Goal: Information Seeking & Learning: Learn about a topic

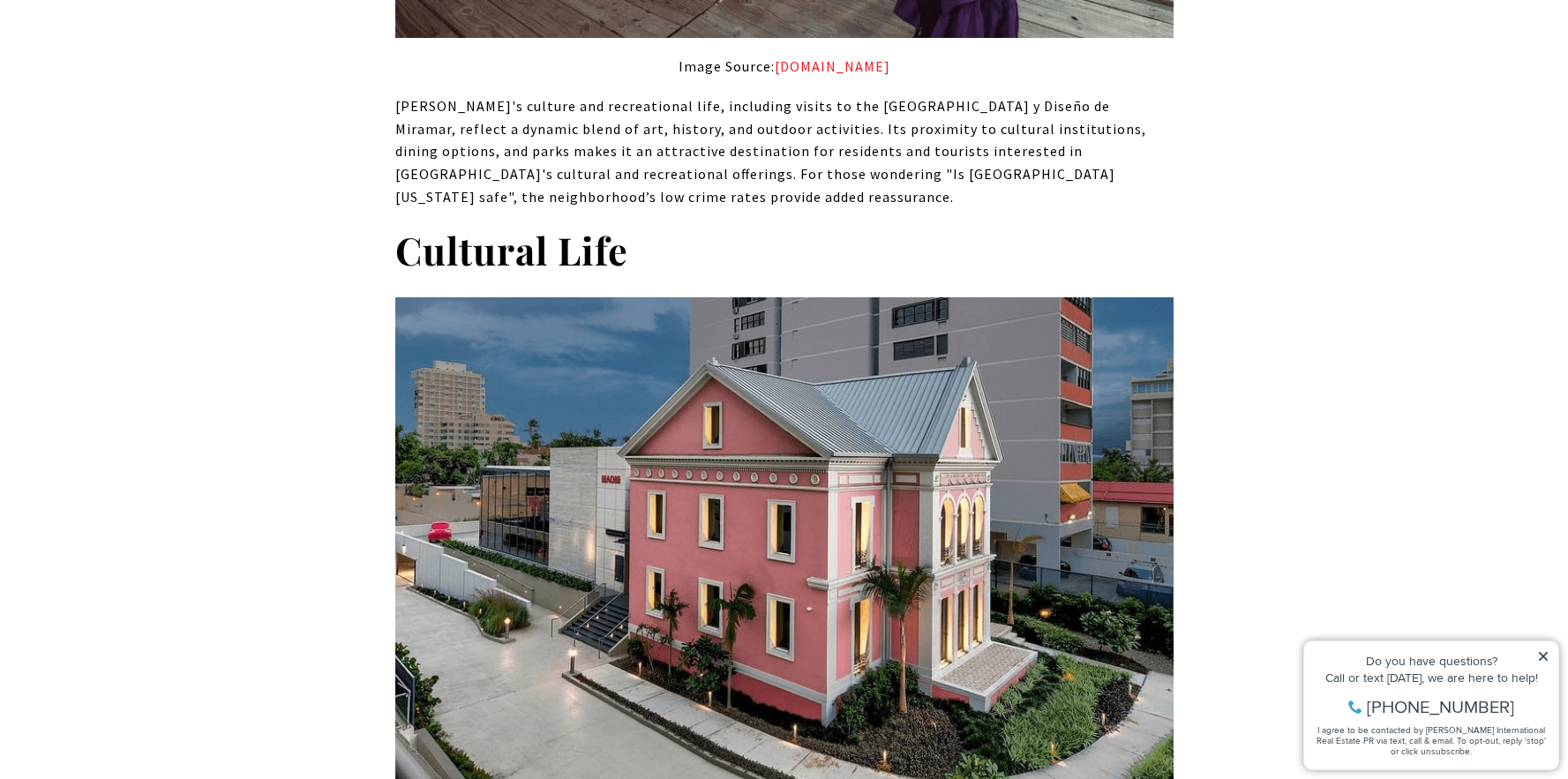
scroll to position [5684, 0]
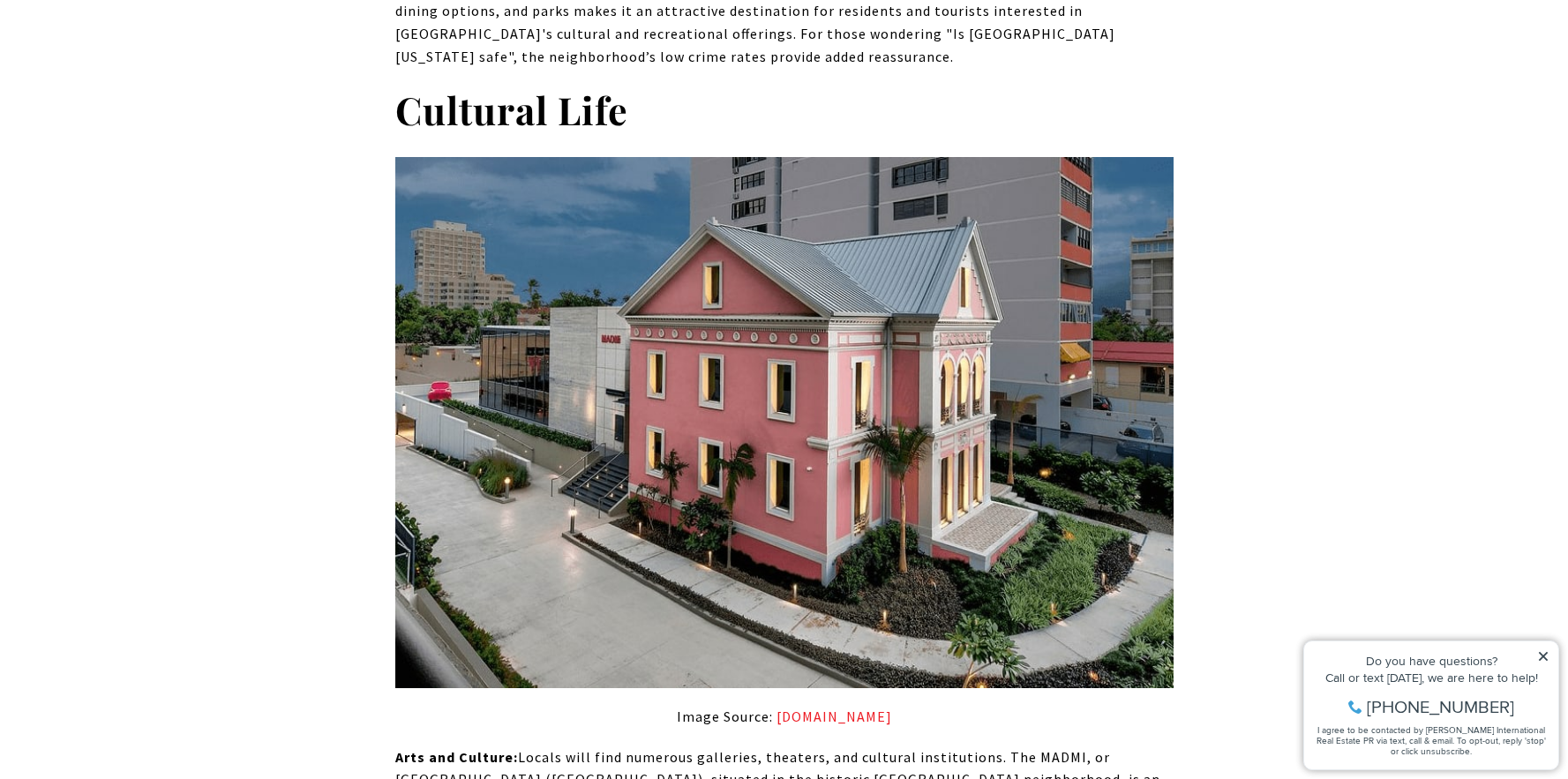
click at [1025, 748] on span "Locals will find numerous galleries, theaters, and cultural institutions. The M…" at bounding box center [778, 779] width 765 height 62
drag, startPoint x: 1025, startPoint y: 476, endPoint x: 1074, endPoint y: 476, distance: 49.0
click at [1069, 748] on span "Locals will find numerous galleries, theaters, and cultural institutions. The M…" at bounding box center [778, 779] width 765 height 62
drag, startPoint x: 1100, startPoint y: 479, endPoint x: 820, endPoint y: 500, distance: 280.8
click at [822, 748] on span "Locals will find numerous galleries, theaters, and cultural institutions. The M…" at bounding box center [778, 779] width 765 height 62
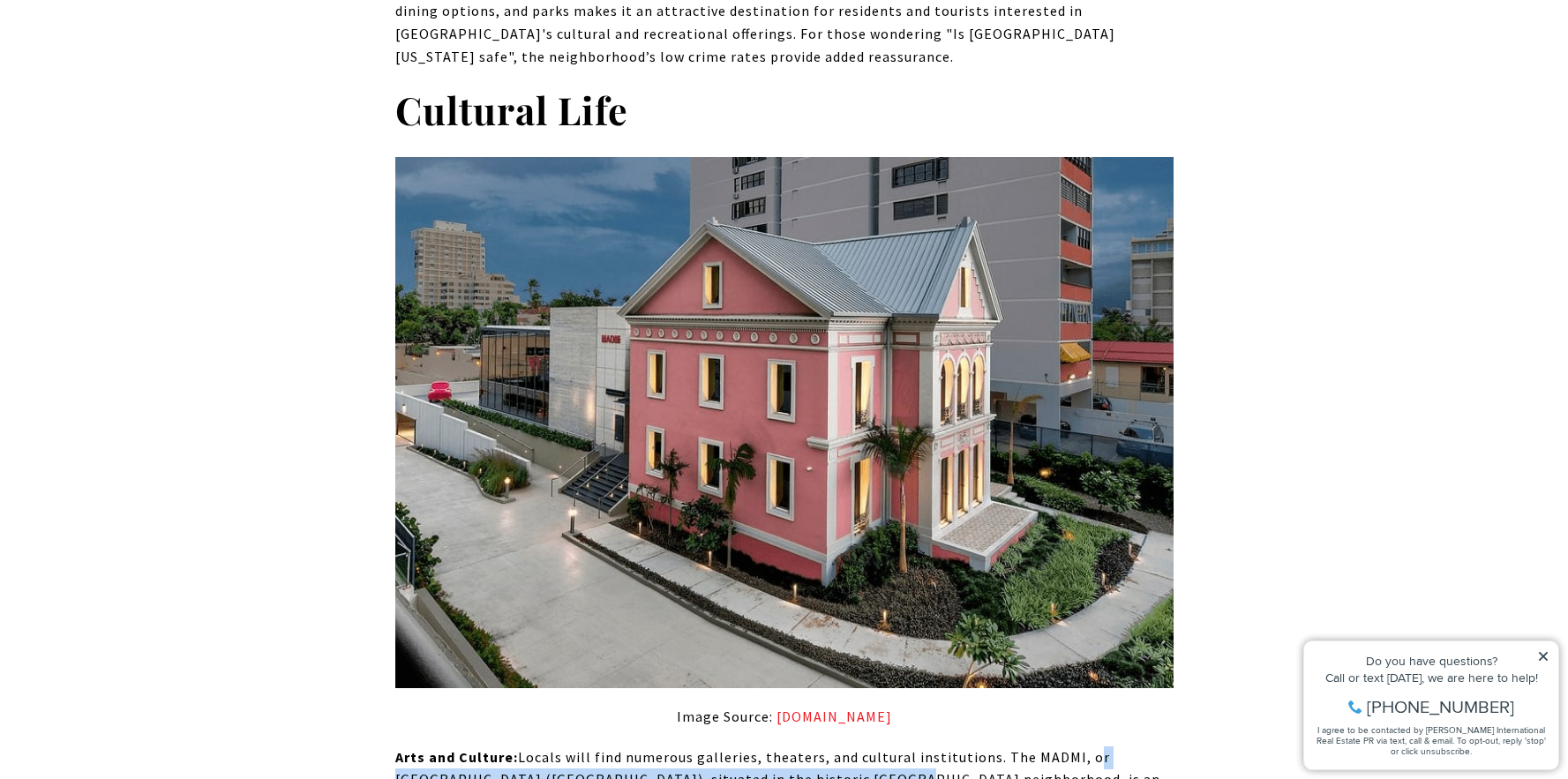
copy span "or [GEOGRAPHIC_DATA] ([GEOGRAPHIC_DATA]"
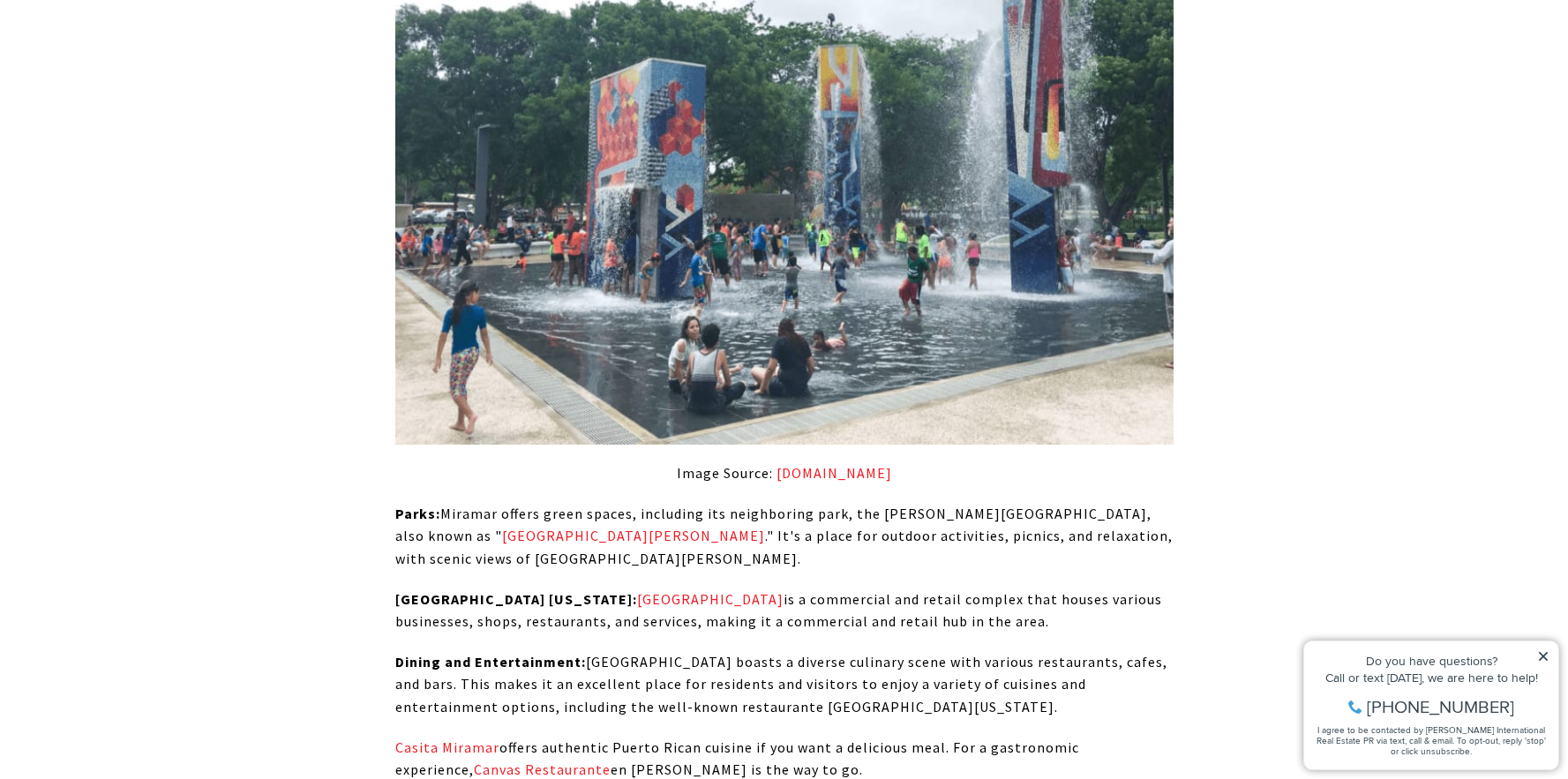
scroll to position [6870, 0]
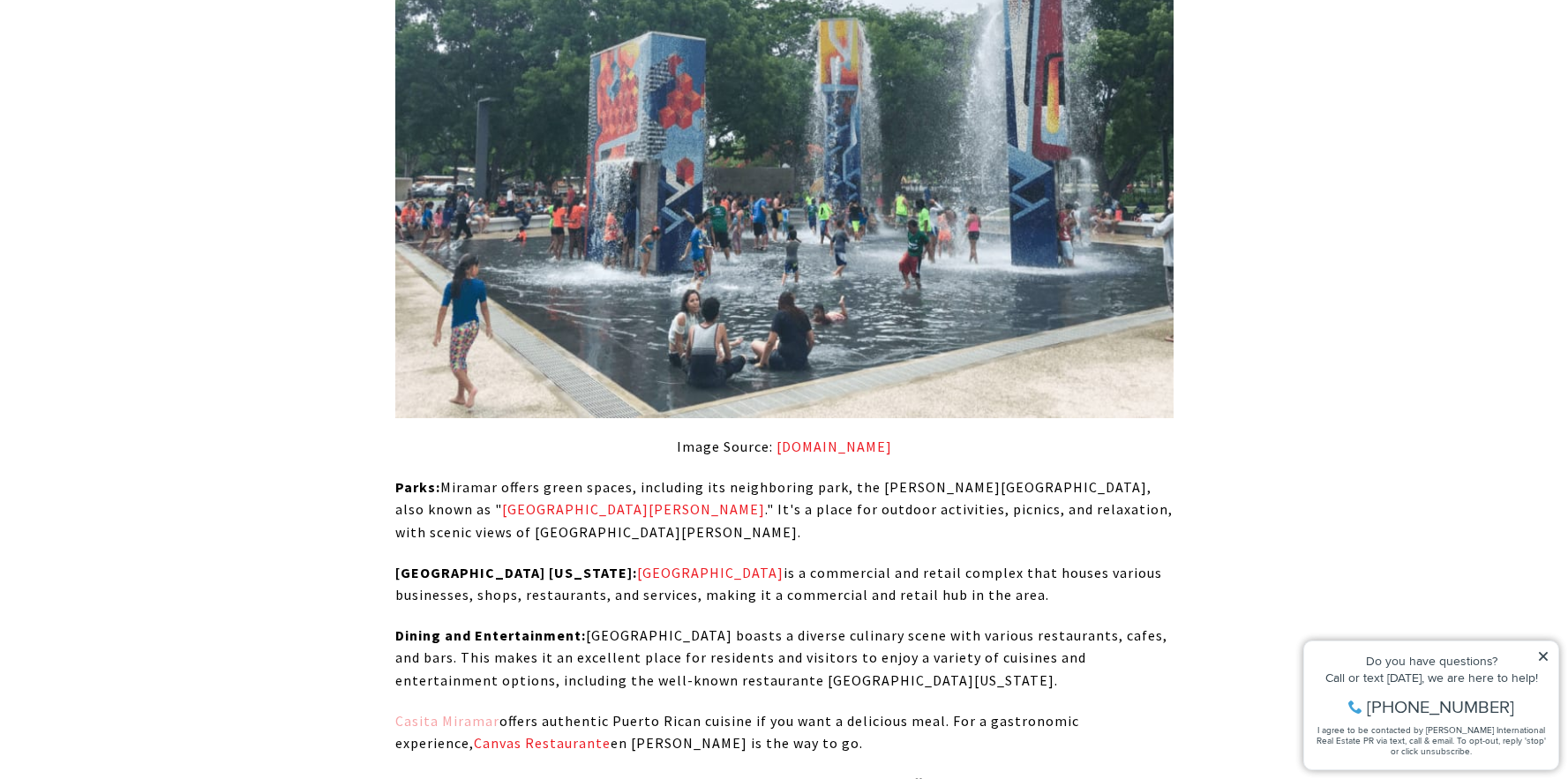
click at [438, 712] on link "Casita Miramar" at bounding box center [447, 721] width 104 height 18
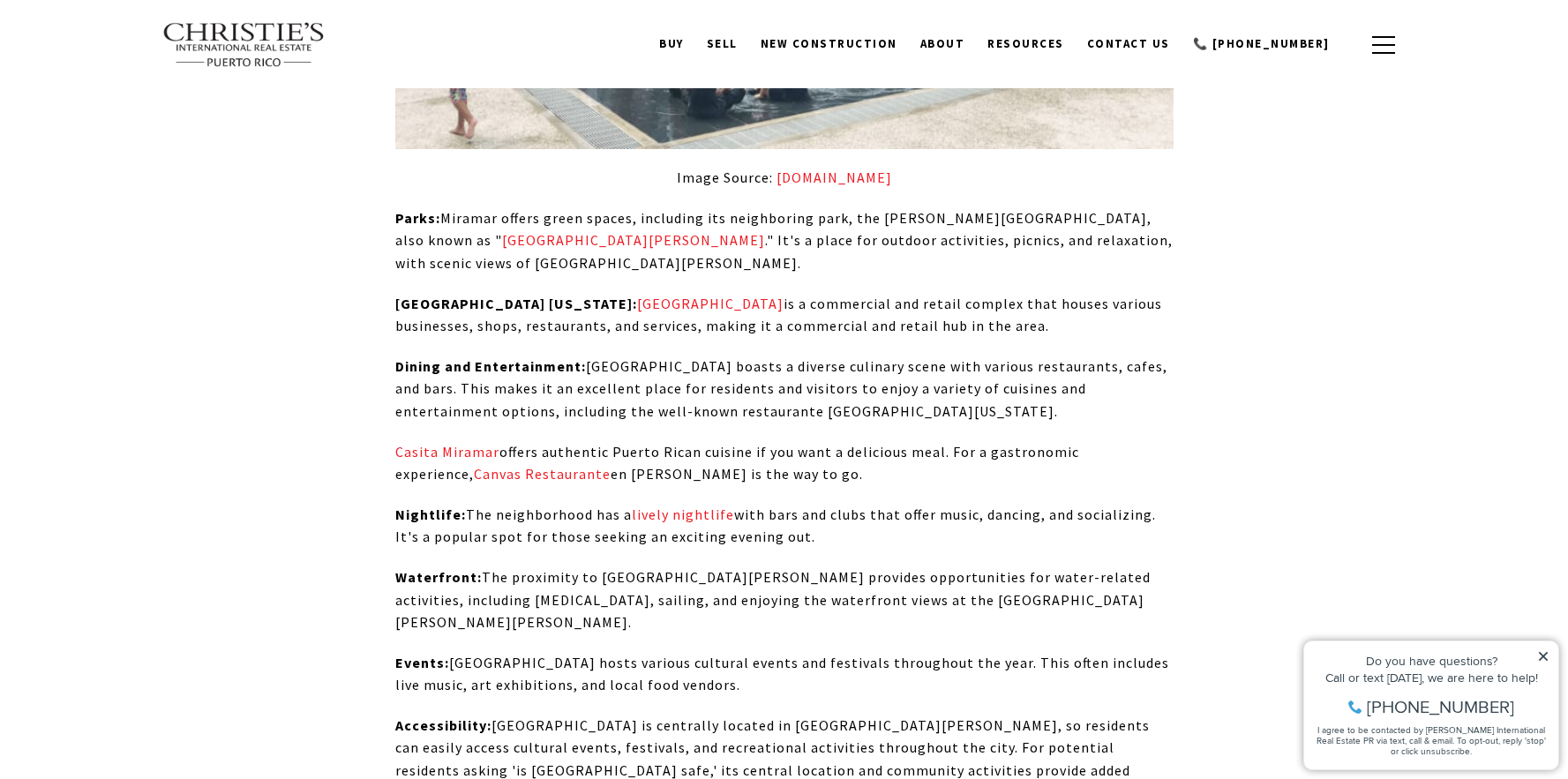
scroll to position [6987, 0]
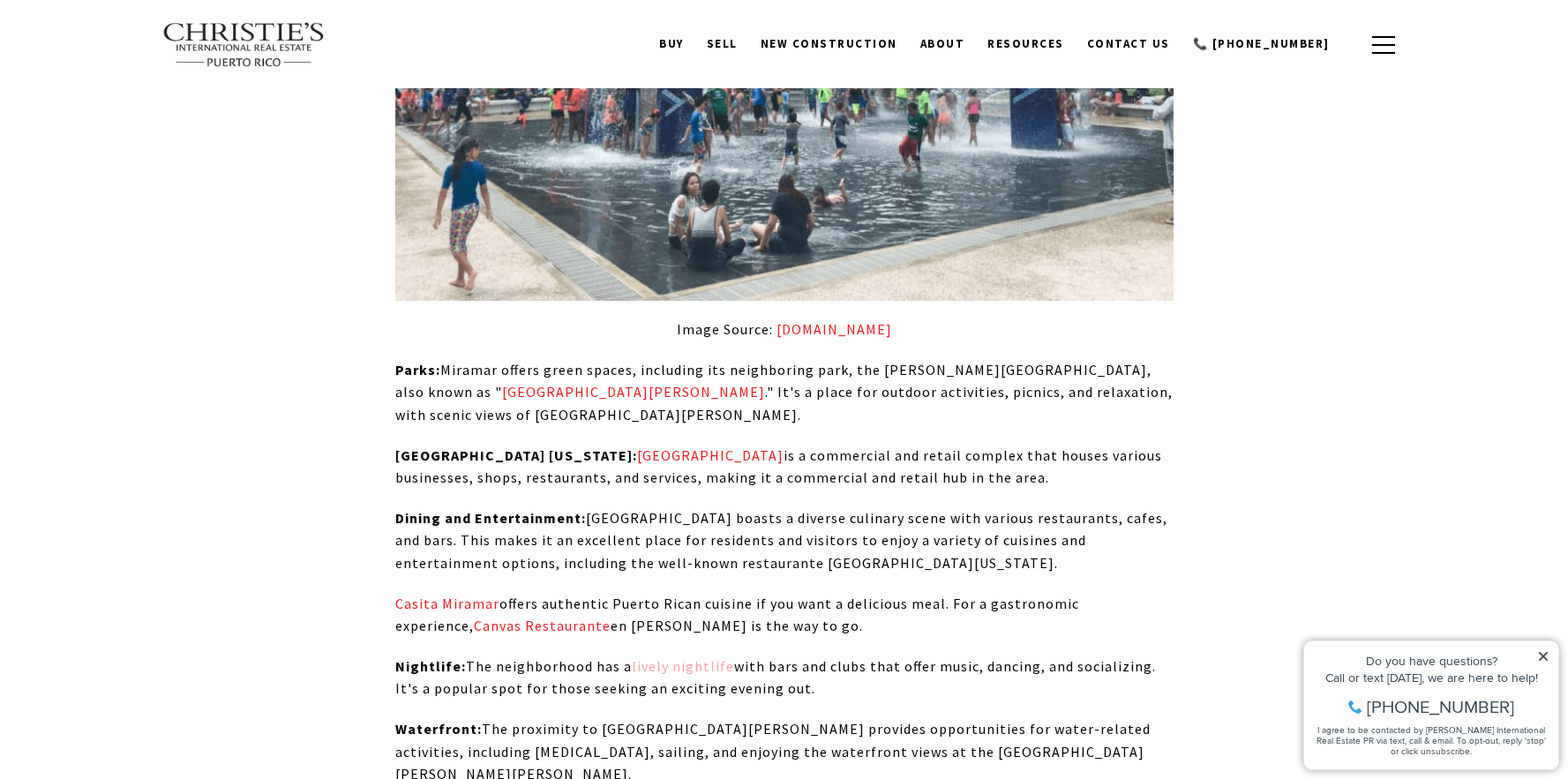
click at [694, 657] on span "lively nightlife" at bounding box center [683, 666] width 102 height 18
click at [474, 616] on span "Canvas Restaurante" at bounding box center [542, 625] width 137 height 18
click at [470, 595] on link "Casita Miramar" at bounding box center [447, 604] width 104 height 18
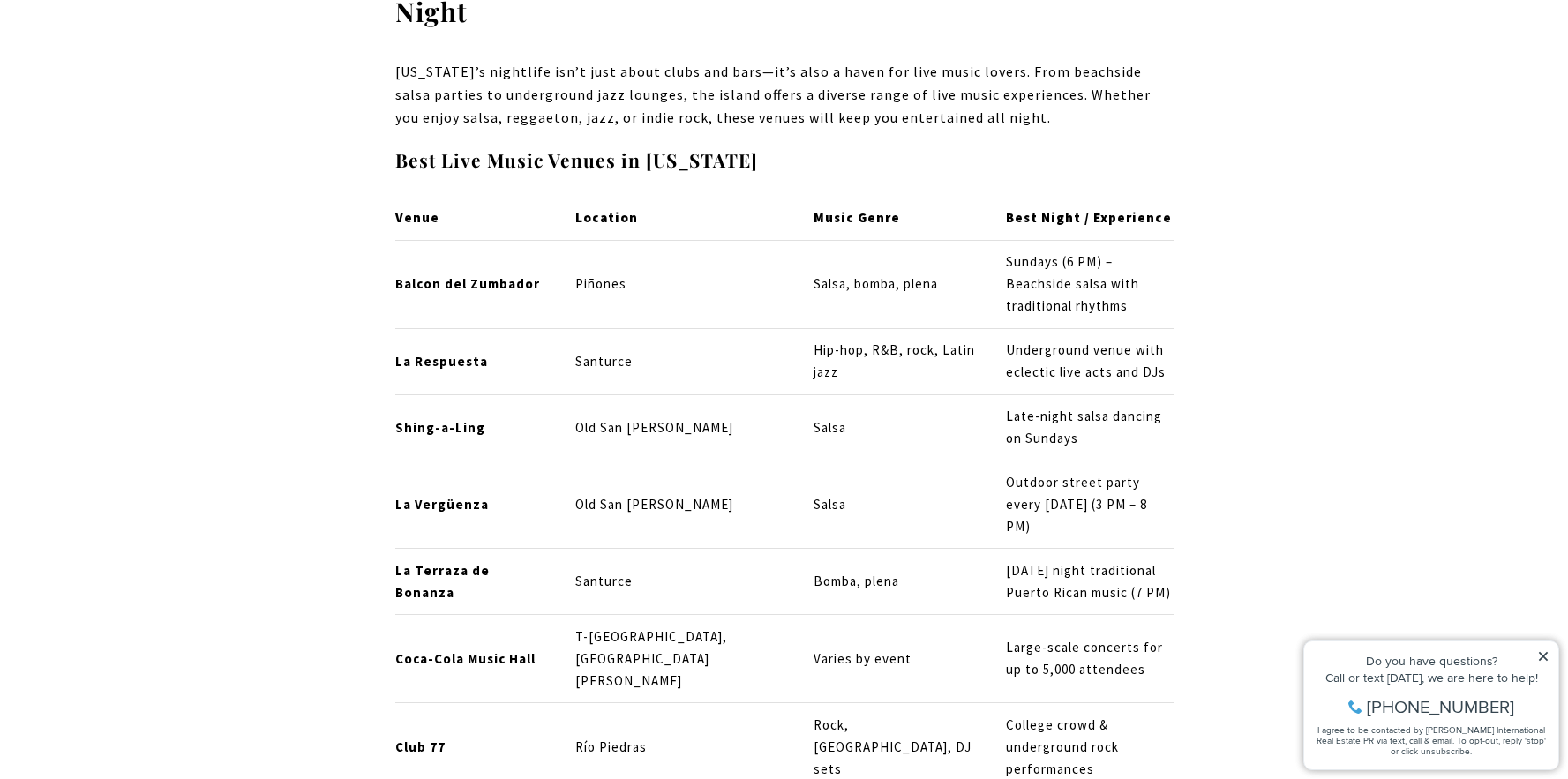
scroll to position [7189, 0]
